Goal: Transaction & Acquisition: Book appointment/travel/reservation

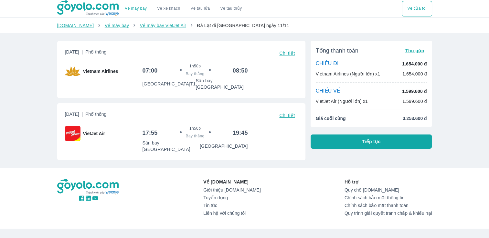
drag, startPoint x: 286, startPoint y: 30, endPoint x: 272, endPoint y: 29, distance: 14.0
click at [272, 29] on div "Goyolo.com Vé máy bay Vé máy bay VietJet Air Đà Lạt đi Hà Nội ngày 11/11" at bounding box center [244, 25] width 489 height 15
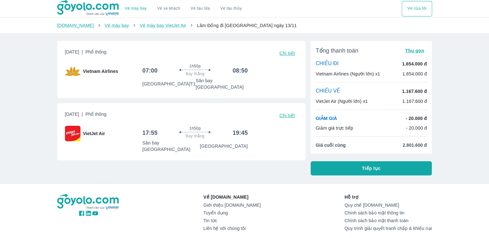
click at [444, 91] on div "Vé máy bay Vé xe khách Vé tàu lửa Vé tàu thủy Vé của tôi [DOMAIN_NAME] Vé máy b…" at bounding box center [244, 147] width 489 height 294
drag, startPoint x: 141, startPoint y: 73, endPoint x: 248, endPoint y: 68, distance: 106.7
click at [248, 68] on div "Vietnam Airlines 07:00 1h50p Bay thẳng 08:50 [GEOGRAPHIC_DATA] T1 [GEOGRAPHIC_D…" at bounding box center [181, 77] width 232 height 27
drag, startPoint x: 248, startPoint y: 68, endPoint x: 263, endPoint y: 77, distance: 17.9
click at [263, 77] on div "07:00 1h50p Bay thẳng 08:50 [GEOGRAPHIC_DATA] T1 [GEOGRAPHIC_DATA]" at bounding box center [219, 77] width 155 height 27
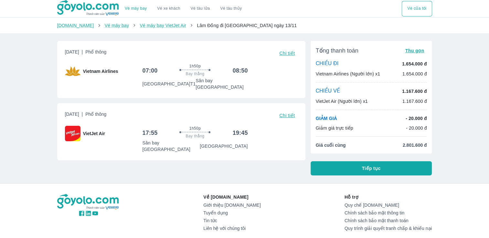
click at [266, 86] on div "[DATE] | Phổ thông Chi tiết Vietnam Airlines 07:00 1h50p Bay thẳng 08:50 [GEOGR…" at bounding box center [181, 69] width 248 height 57
drag, startPoint x: 402, startPoint y: 148, endPoint x: 453, endPoint y: 141, distance: 52.0
click at [453, 141] on div "Vé máy bay Vé xe khách Vé tàu lửa Vé tàu thủy Vé của tôi [DOMAIN_NAME] Vé máy b…" at bounding box center [244, 147] width 489 height 294
drag, startPoint x: 453, startPoint y: 141, endPoint x: 441, endPoint y: 138, distance: 12.9
click at [441, 138] on div "Vé máy bay Vé xe khách Vé tàu lửa Vé tàu thủy Vé của tôi [DOMAIN_NAME] Vé máy b…" at bounding box center [244, 147] width 489 height 294
